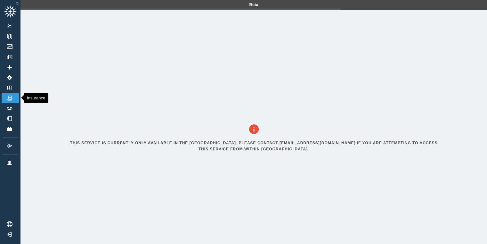
click at [10, 98] on img at bounding box center [9, 98] width 7 height 6
click at [9, 110] on link "Track Logs" at bounding box center [10, 108] width 17 height 10
